Goal: Information Seeking & Learning: Find specific page/section

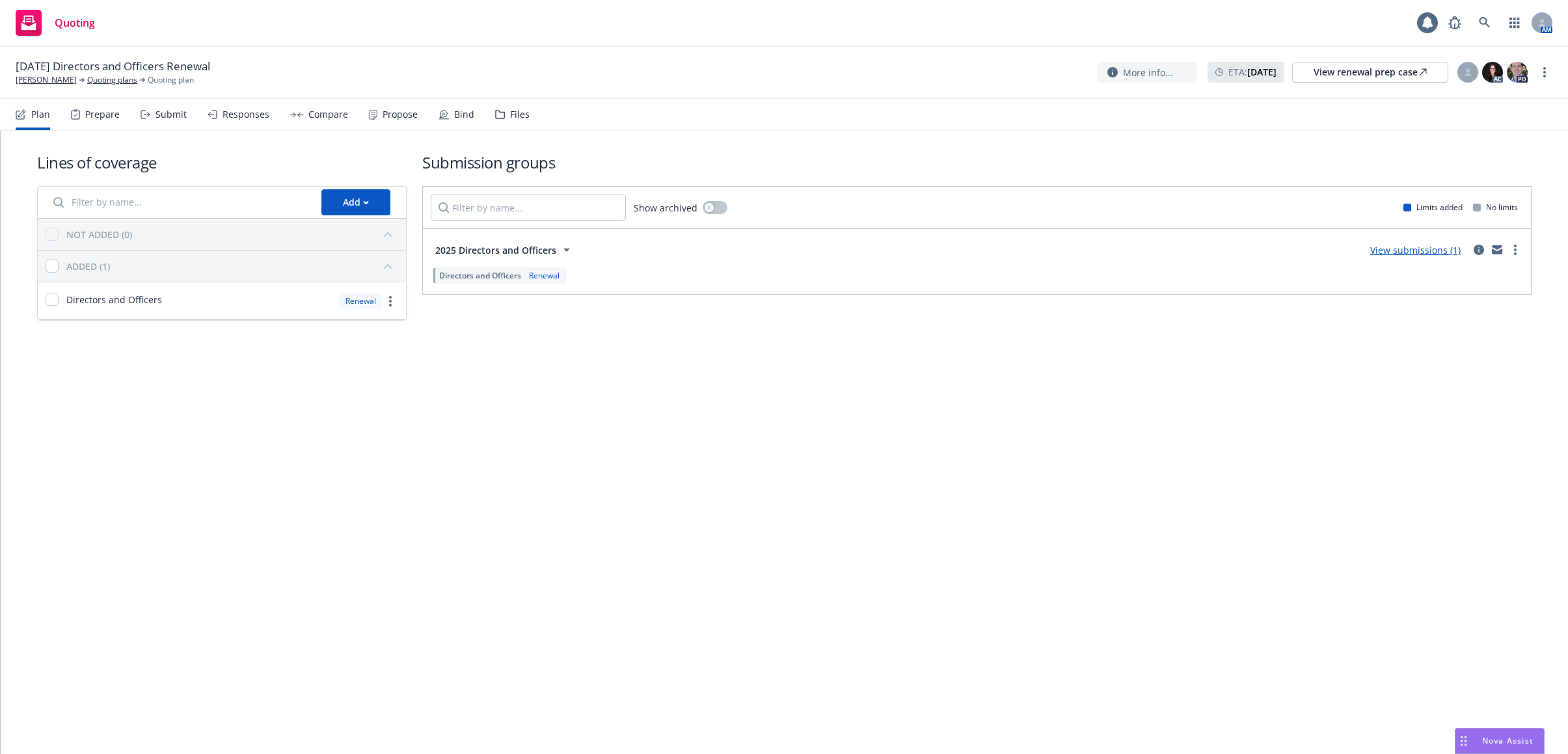
click at [465, 110] on div "Bind" at bounding box center [464, 114] width 20 height 10
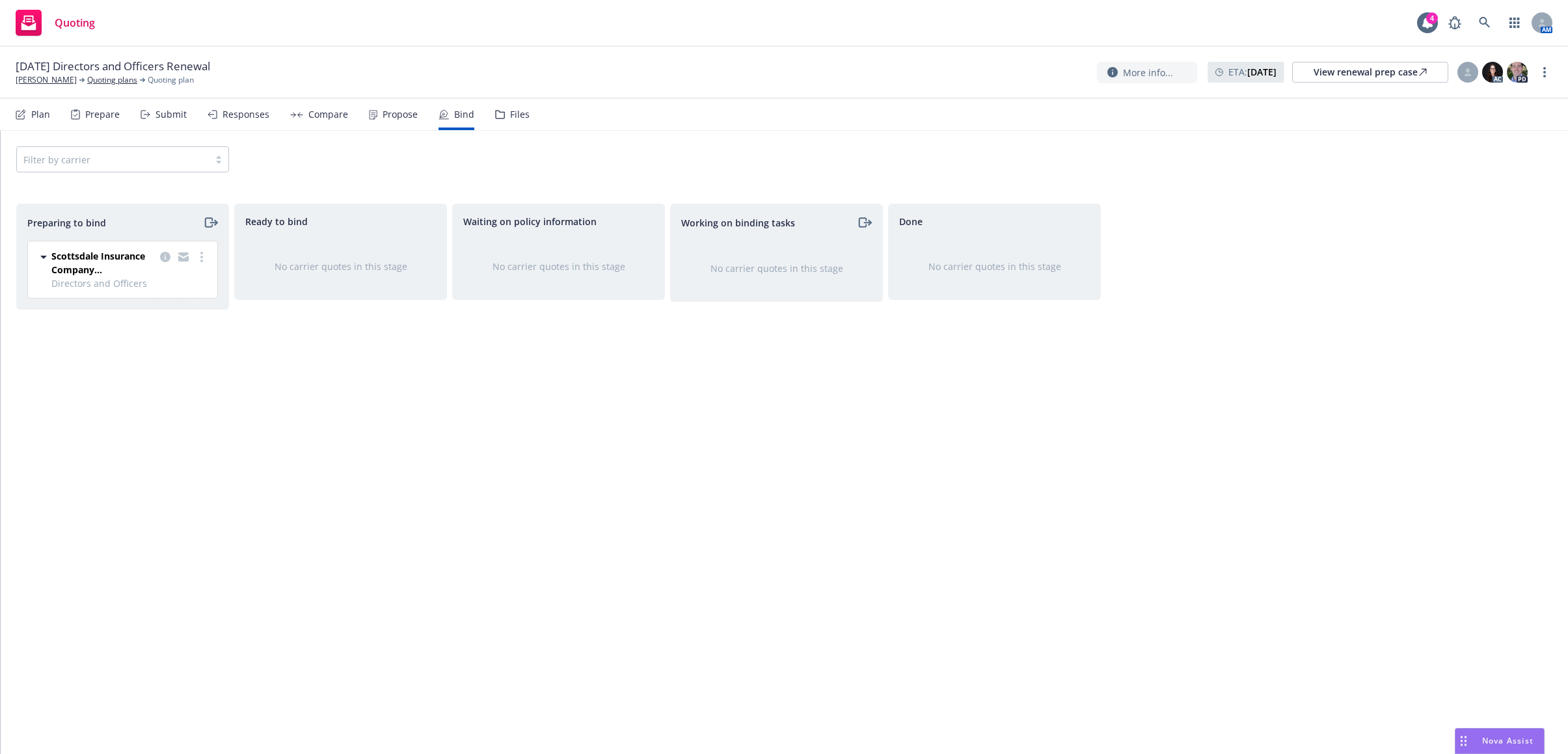
click at [407, 122] on div "Propose" at bounding box center [393, 114] width 49 height 31
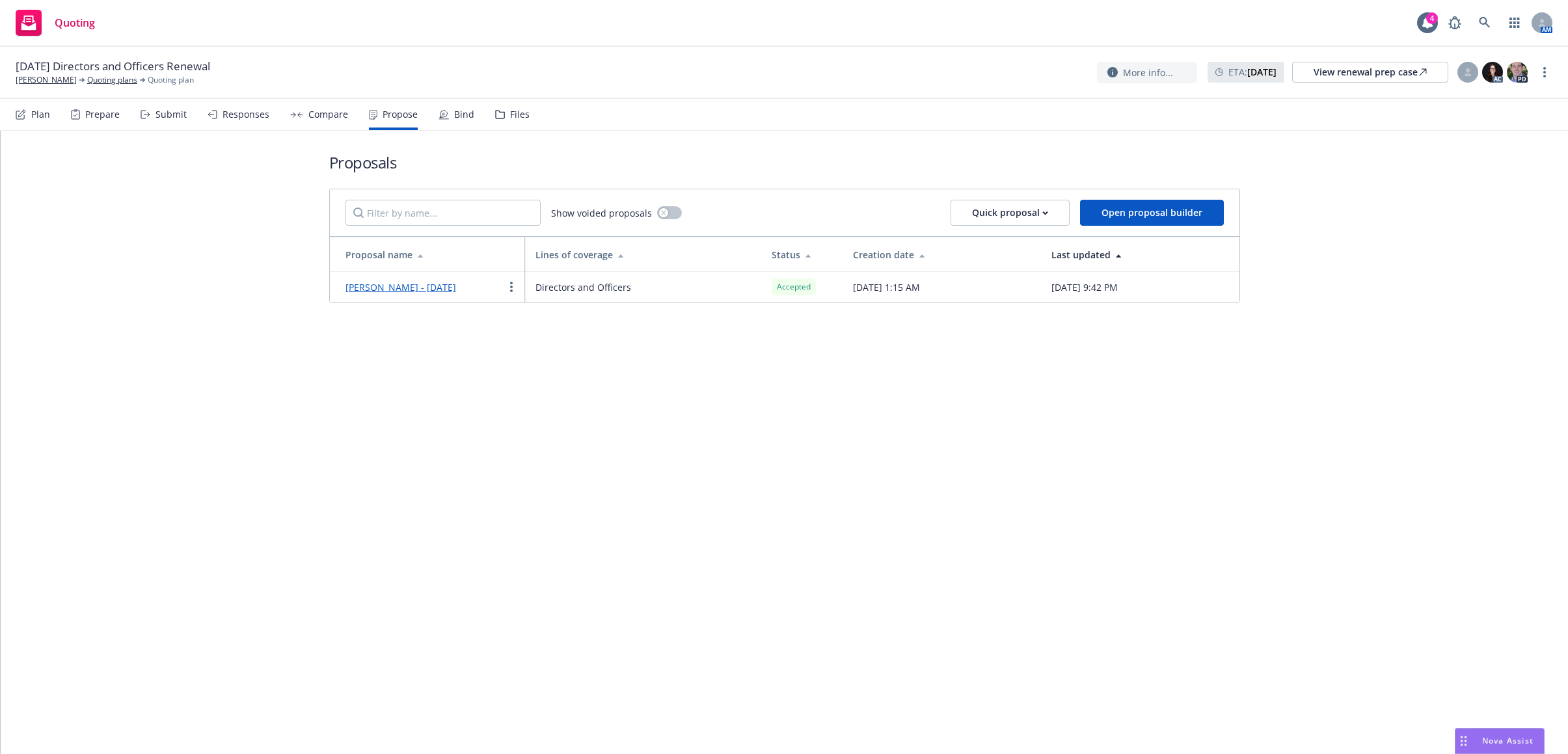
click at [176, 356] on div "Proposals Show voided proposals Quick proposal Open proposal builder Proposal n…" at bounding box center [784, 442] width 1567 height 623
click at [139, 306] on div "Proposals Show voided proposals Quick proposal Open proposal builder Proposal n…" at bounding box center [784, 227] width 1567 height 193
click at [1461, 79] on div at bounding box center [1467, 72] width 21 height 21
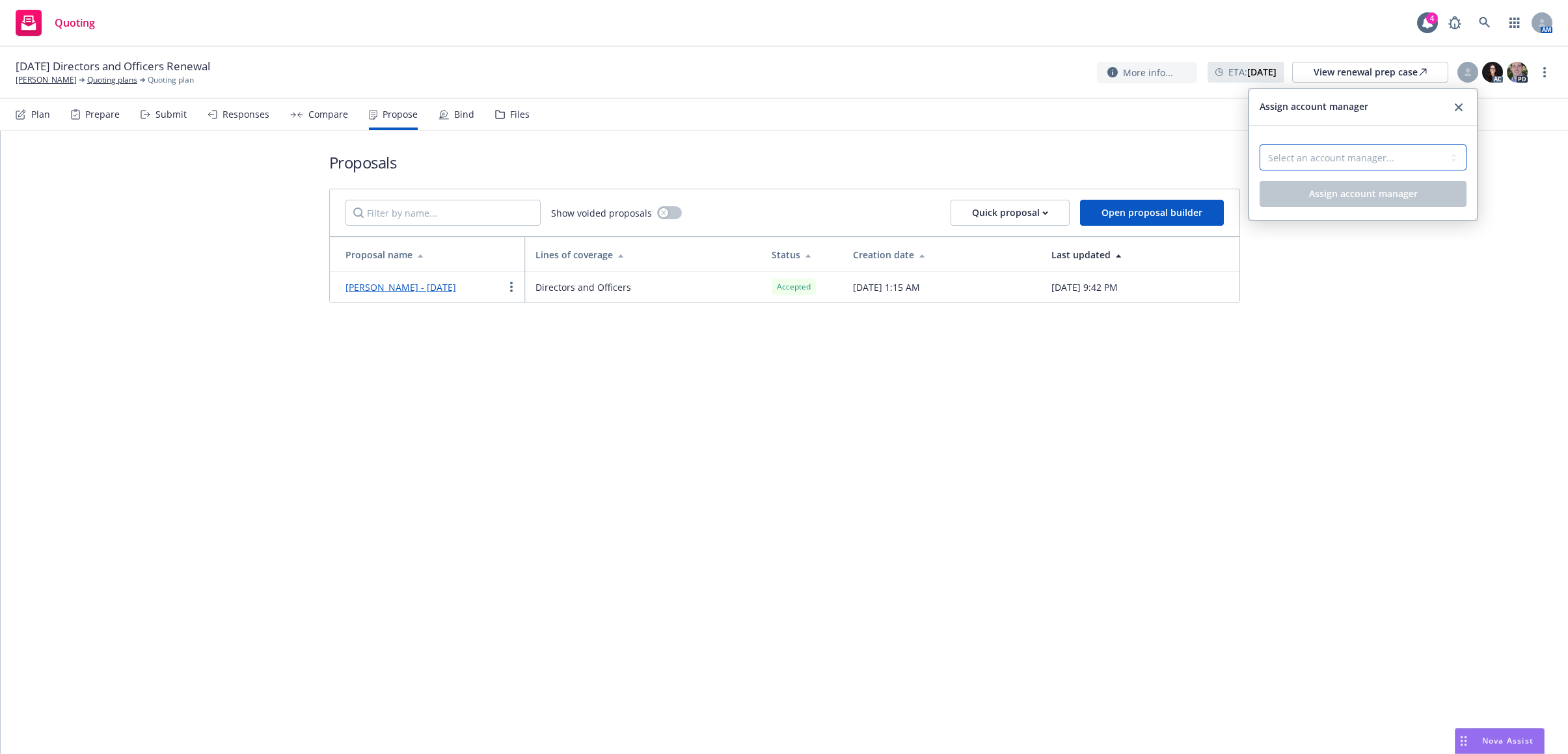
click at [1406, 162] on select "Select an account manager... Nicholas Baldwin" at bounding box center [1363, 158] width 207 height 26
select select "5415493c-816c-42a2-8d02-1e577820e081"
click at [1260, 145] on select "Select an account manager... Nicholas Baldwin" at bounding box center [1363, 158] width 207 height 26
click at [1360, 197] on span "Assign account manager" at bounding box center [1363, 193] width 109 height 12
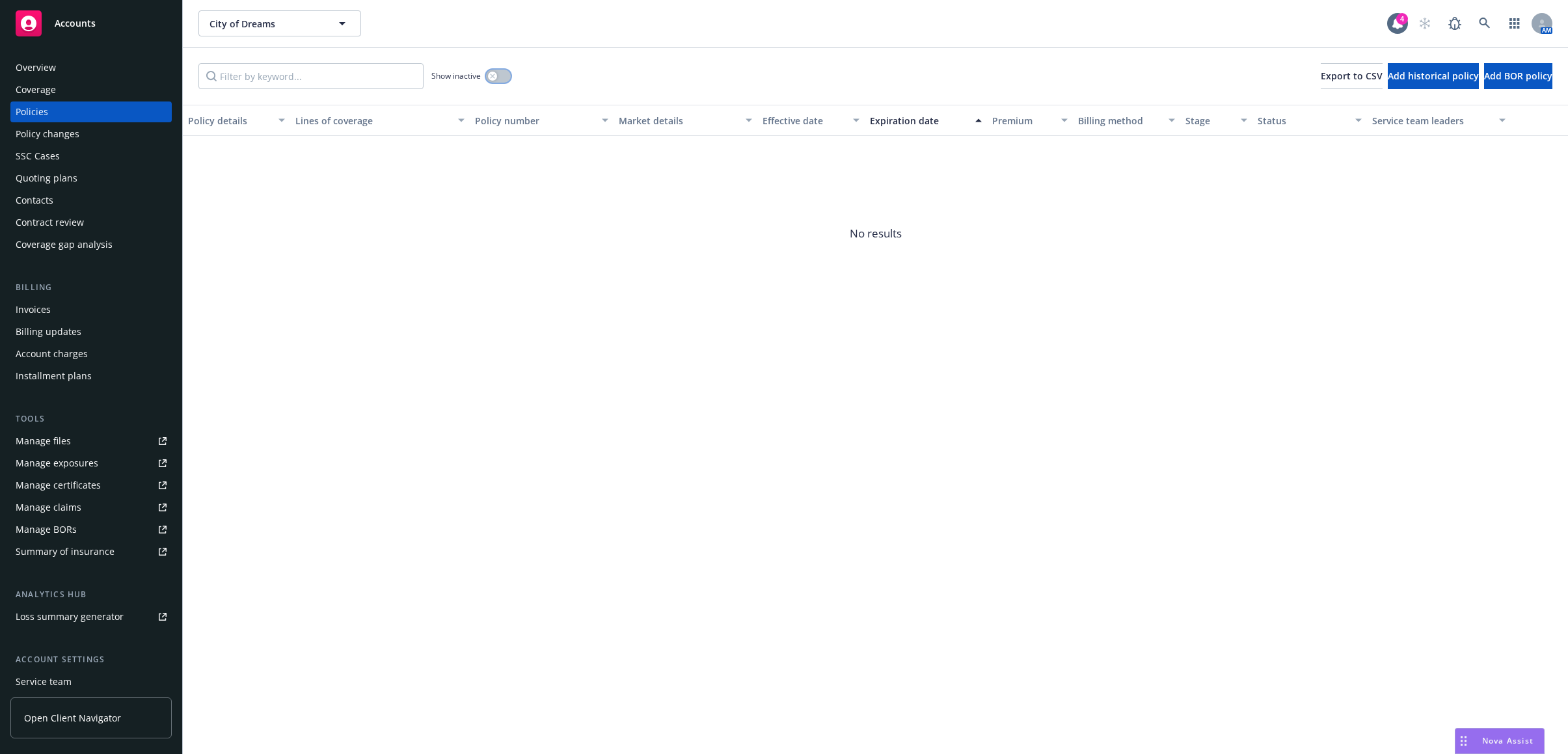
click at [493, 78] on div "button" at bounding box center [493, 77] width 9 height 9
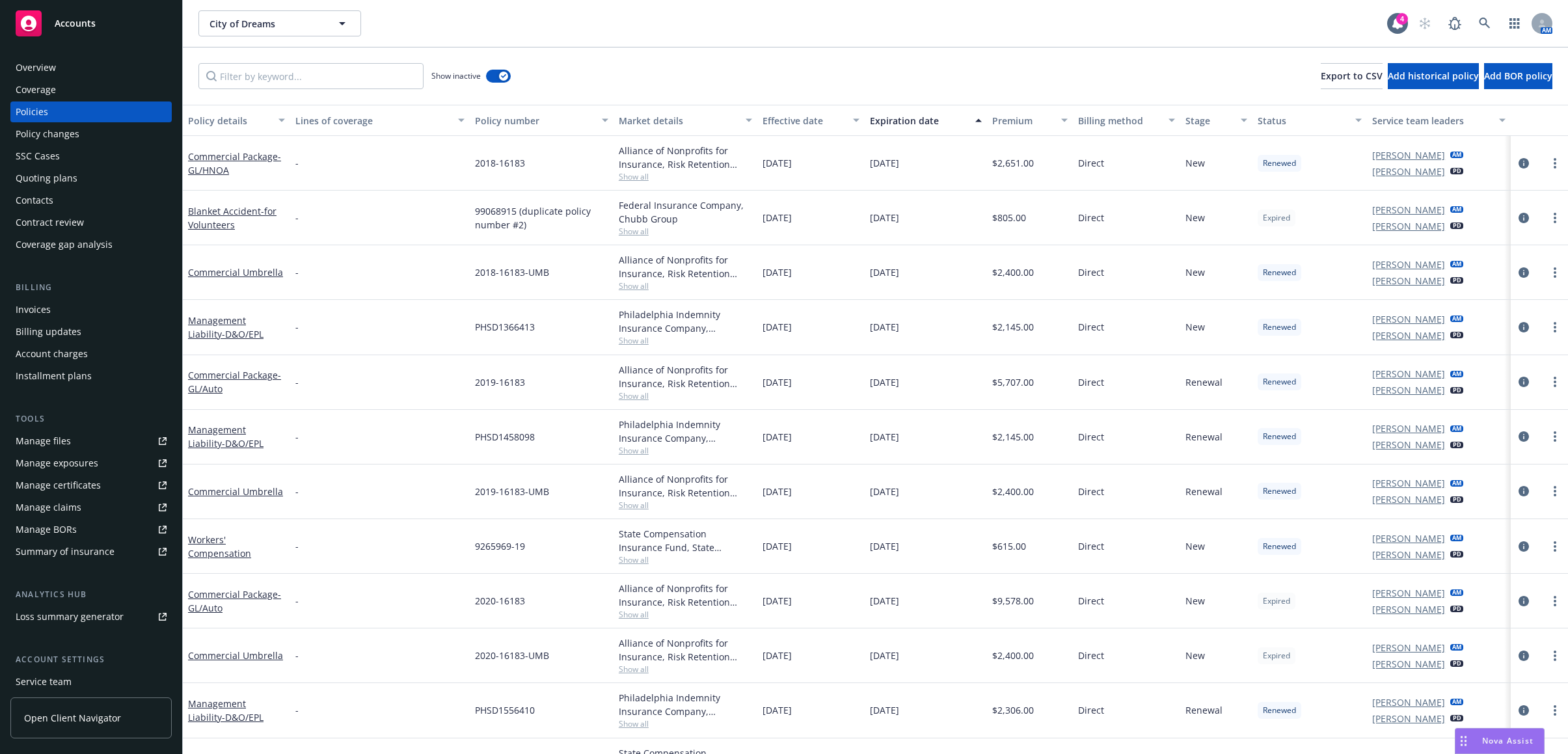
click at [908, 121] on div "Expiration date" at bounding box center [919, 120] width 98 height 14
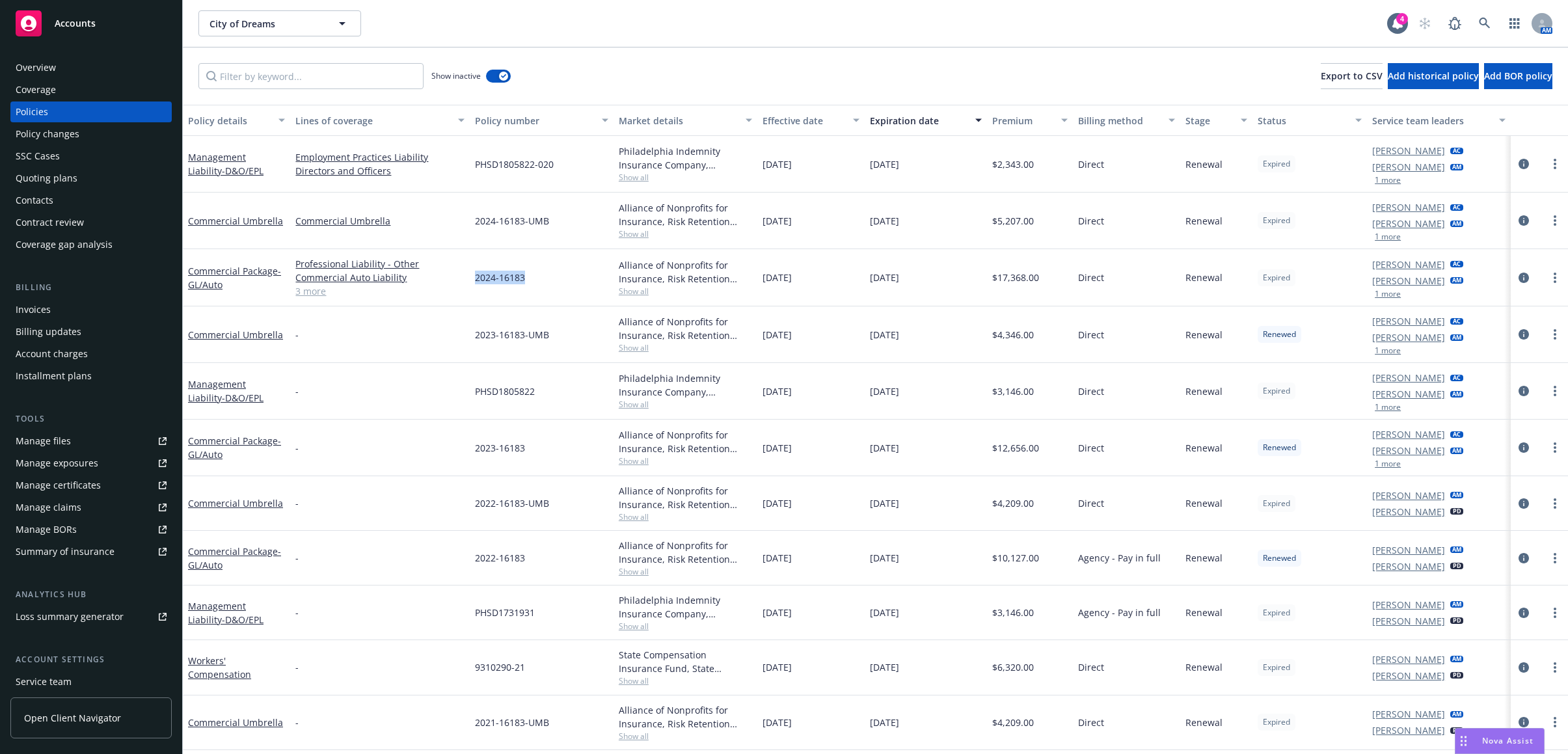
drag, startPoint x: 533, startPoint y: 281, endPoint x: 471, endPoint y: 283, distance: 62.0
click at [471, 283] on div "2024-16183" at bounding box center [541, 277] width 144 height 57
copy span "2024-16183"
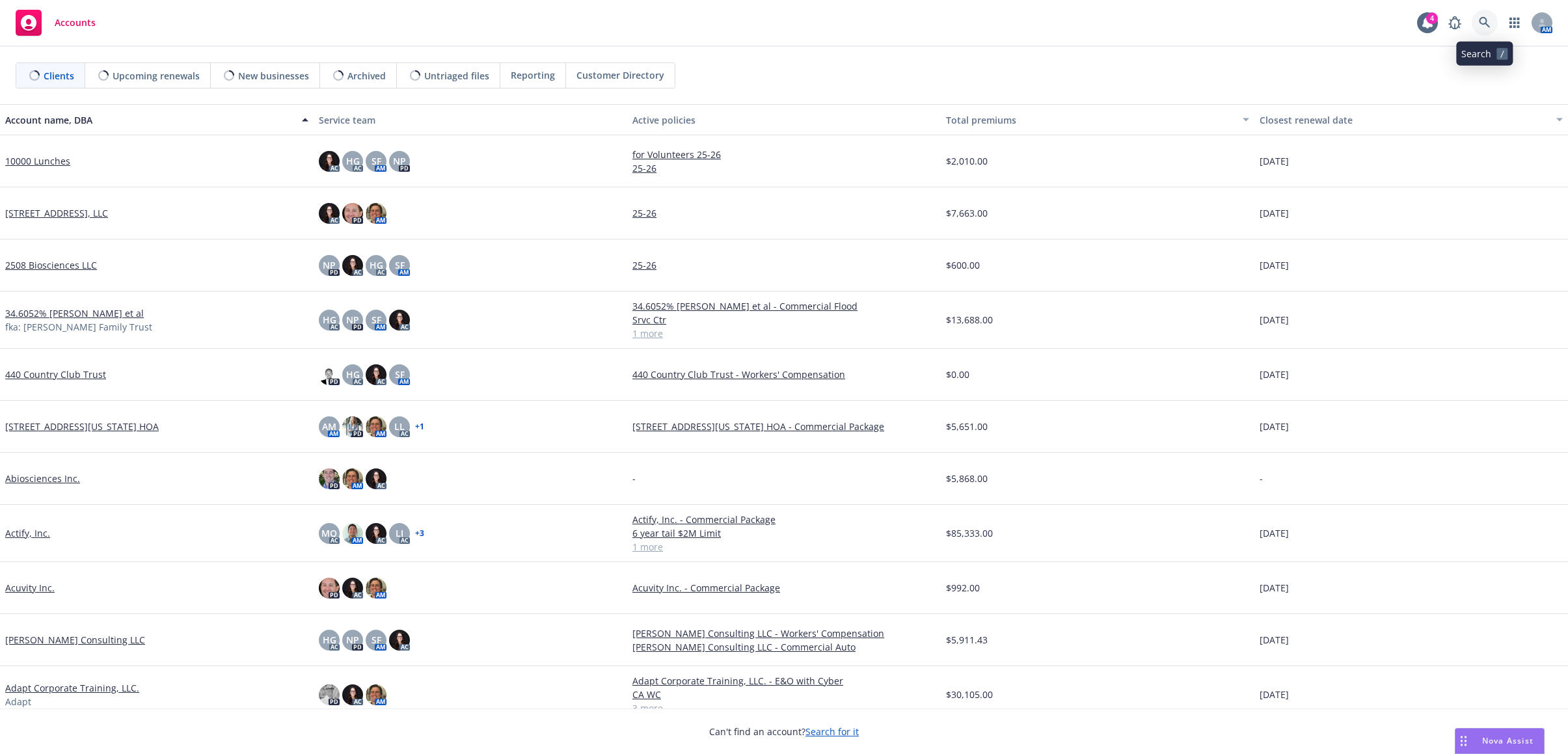
click at [1476, 18] on link at bounding box center [1485, 23] width 26 height 26
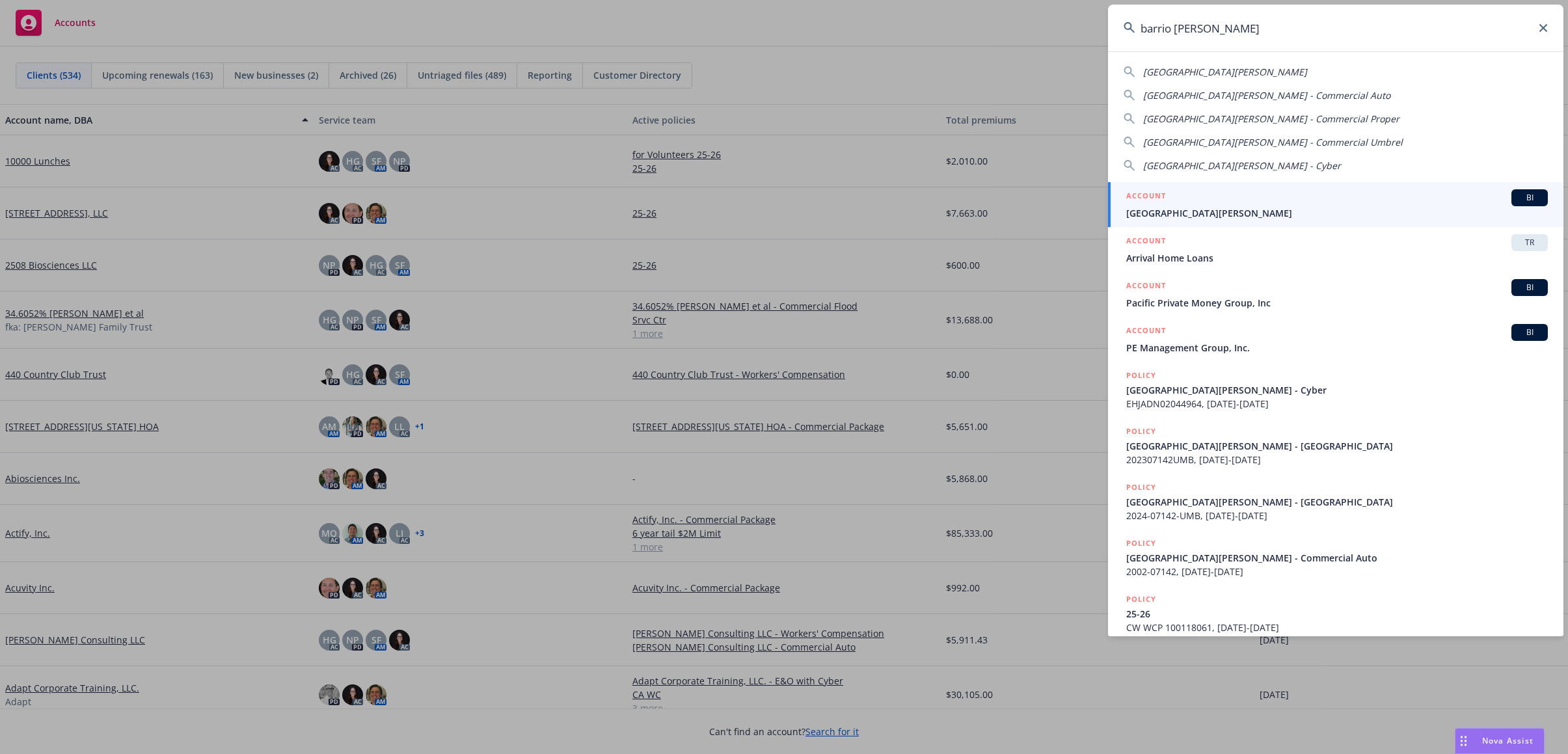
type input "barrio [PERSON_NAME]"
click at [1241, 203] on div "ACCOUNT BI" at bounding box center [1336, 197] width 422 height 17
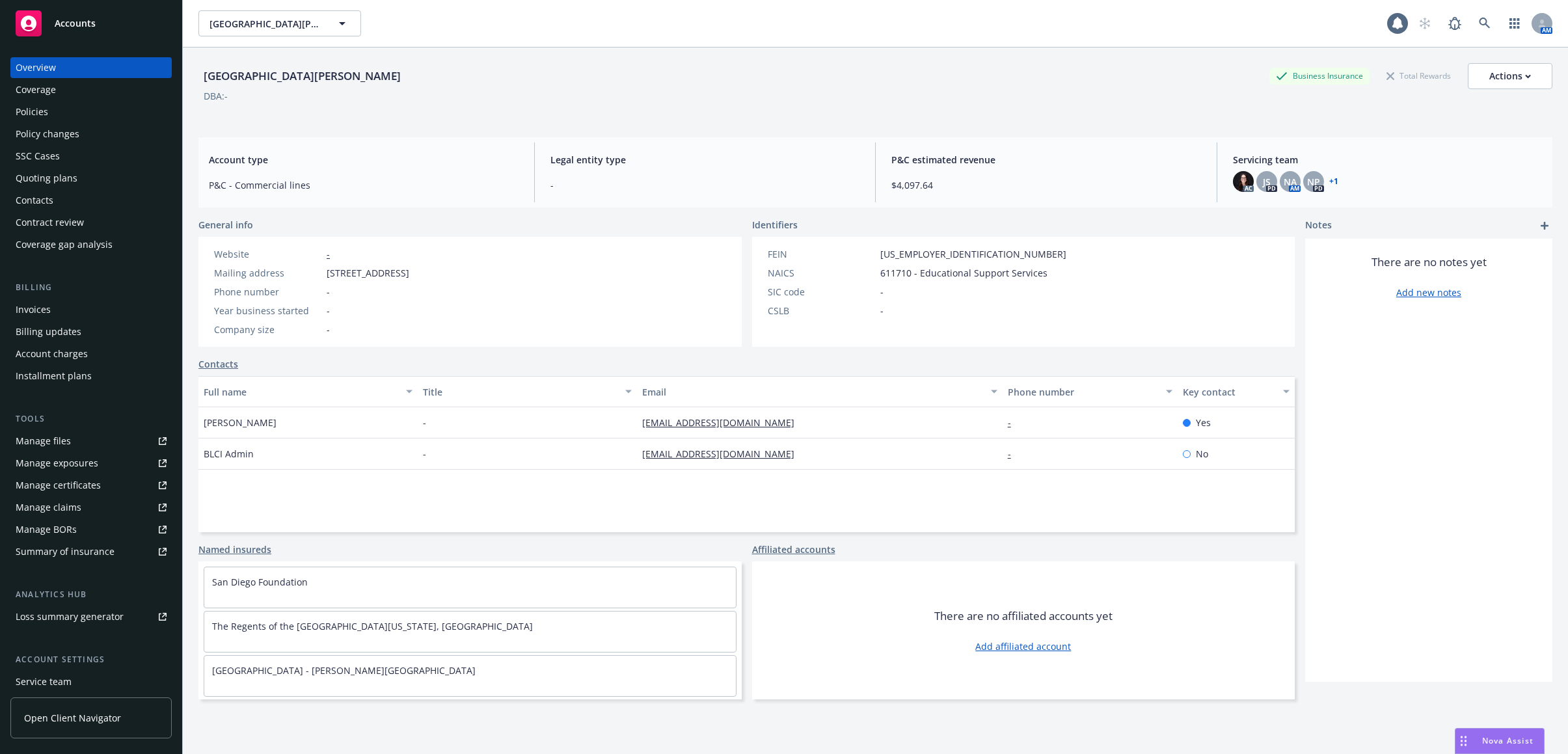
click at [93, 100] on div "Overview Coverage Policies Policy changes SSC Cases Quoting plans Contacts Cont…" at bounding box center [90, 156] width 161 height 197
click at [99, 123] on div "Overview Coverage Policies Policy changes SSC Cases Quoting plans Contacts Cont…" at bounding box center [90, 156] width 161 height 197
click at [101, 116] on div "Policies" at bounding box center [91, 112] width 151 height 21
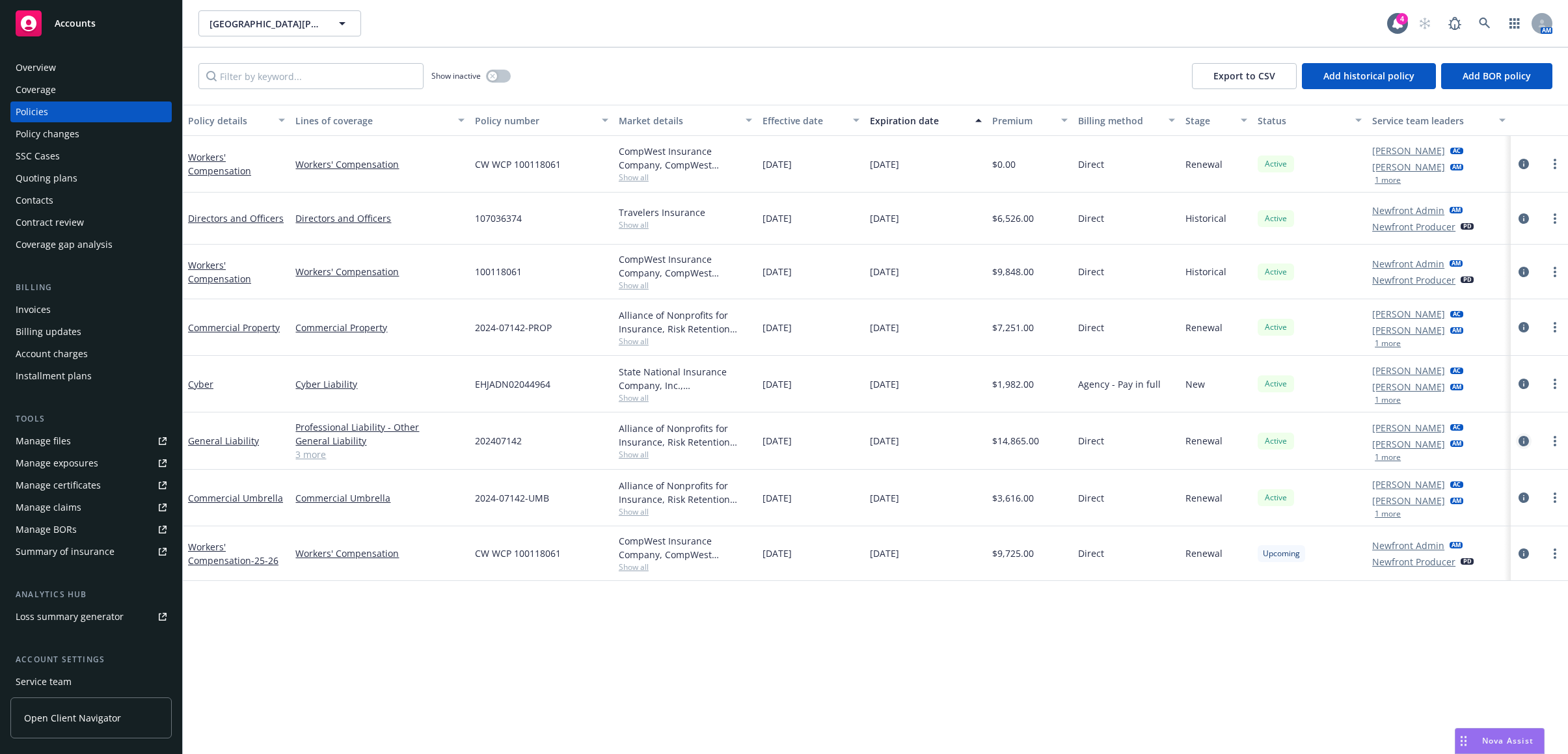
click at [1525, 436] on icon "circleInformation" at bounding box center [1523, 441] width 10 height 10
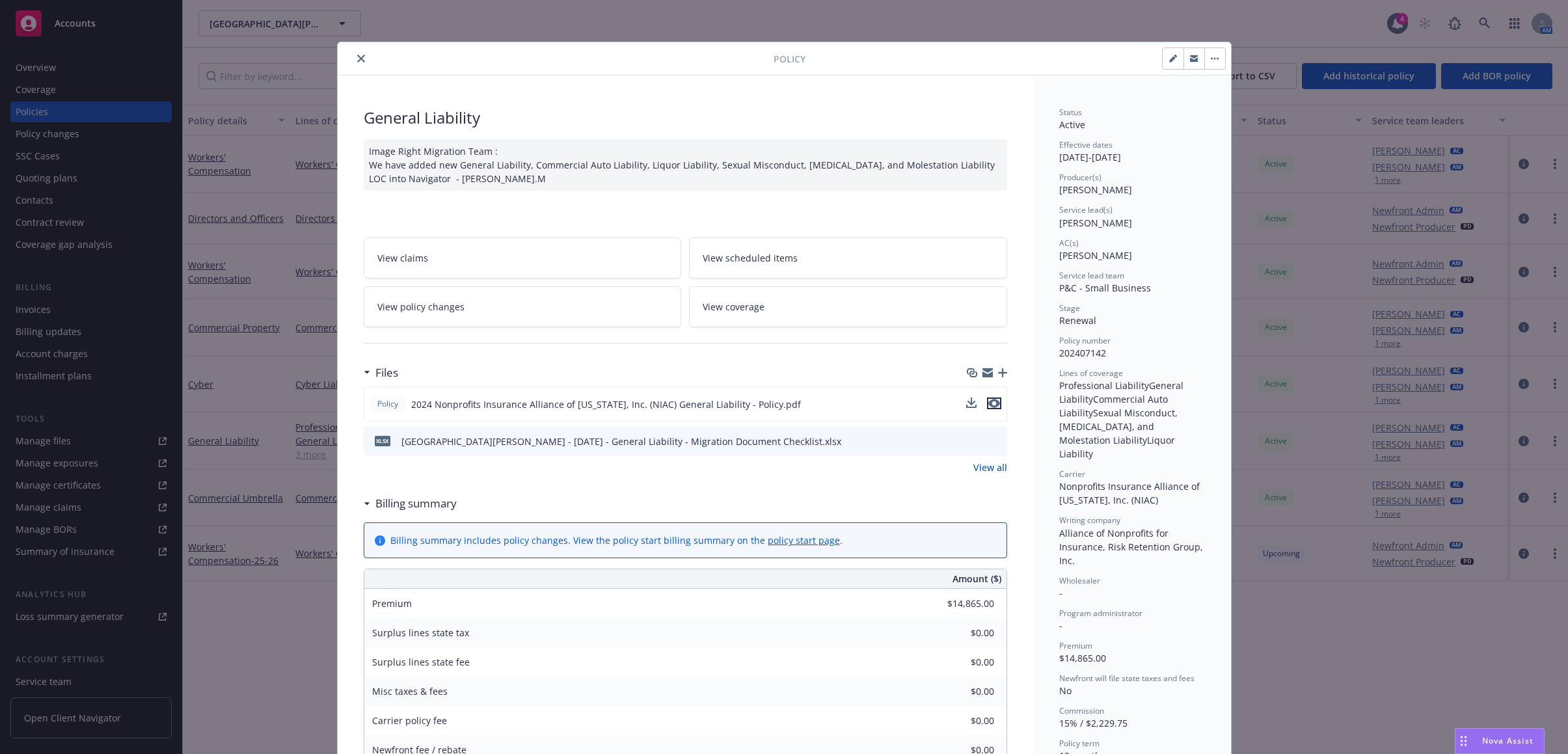
click at [989, 406] on icon "preview file" at bounding box center [994, 403] width 12 height 9
